Goal: Feedback & Contribution: Leave review/rating

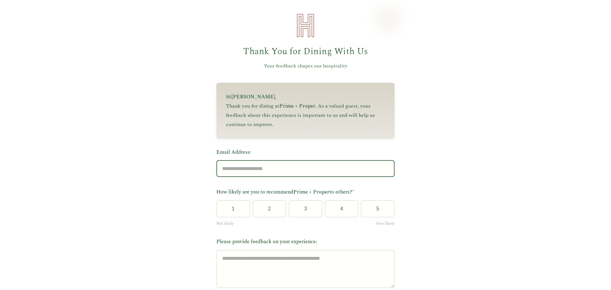
click at [275, 173] on input "Email Address:" at bounding box center [305, 168] width 178 height 17
type input "**********"
click at [479, 172] on div "**********" at bounding box center [305, 236] width 611 height 472
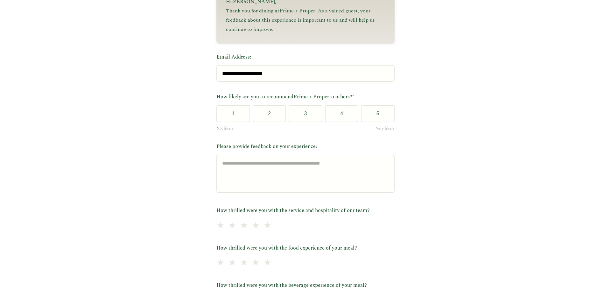
scroll to position [95, 0]
click at [342, 118] on button "4" at bounding box center [342, 113] width 34 height 17
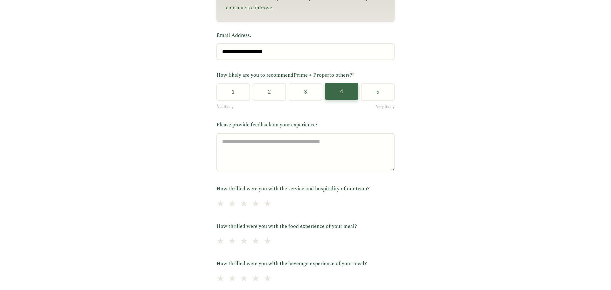
scroll to position [127, 0]
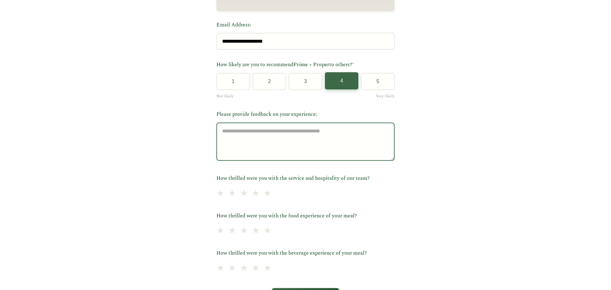
click at [296, 146] on textarea "Please provide feedback on your experience:" at bounding box center [305, 141] width 178 height 38
type textarea "*"
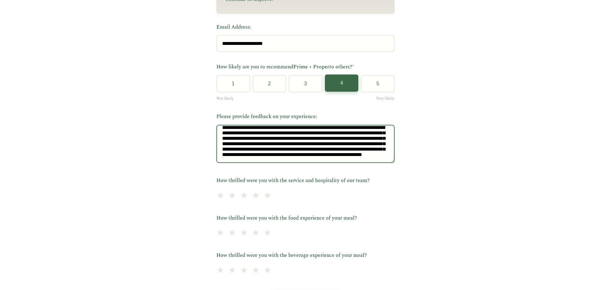
scroll to position [29, 0]
type textarea "**********"
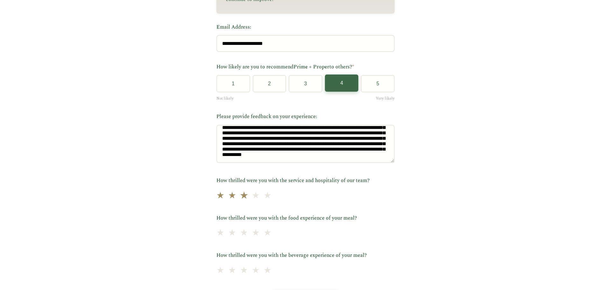
click at [240, 199] on span "★" at bounding box center [244, 196] width 9 height 16
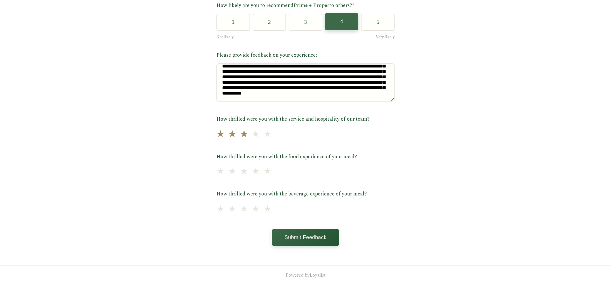
scroll to position [189, 0]
click at [240, 171] on span "★" at bounding box center [244, 172] width 9 height 16
click at [218, 210] on span "★" at bounding box center [220, 209] width 9 height 16
click at [307, 236] on button "Submit Feedback" at bounding box center [305, 236] width 67 height 17
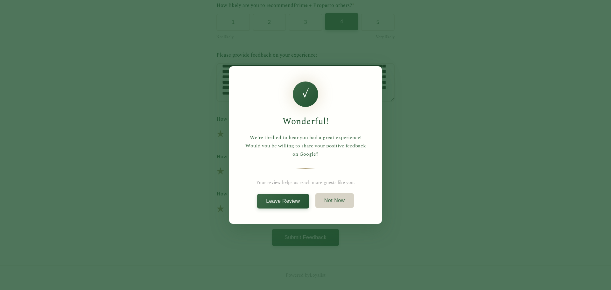
click at [338, 198] on button "Not Now" at bounding box center [334, 200] width 38 height 15
